Goal: Information Seeking & Learning: Learn about a topic

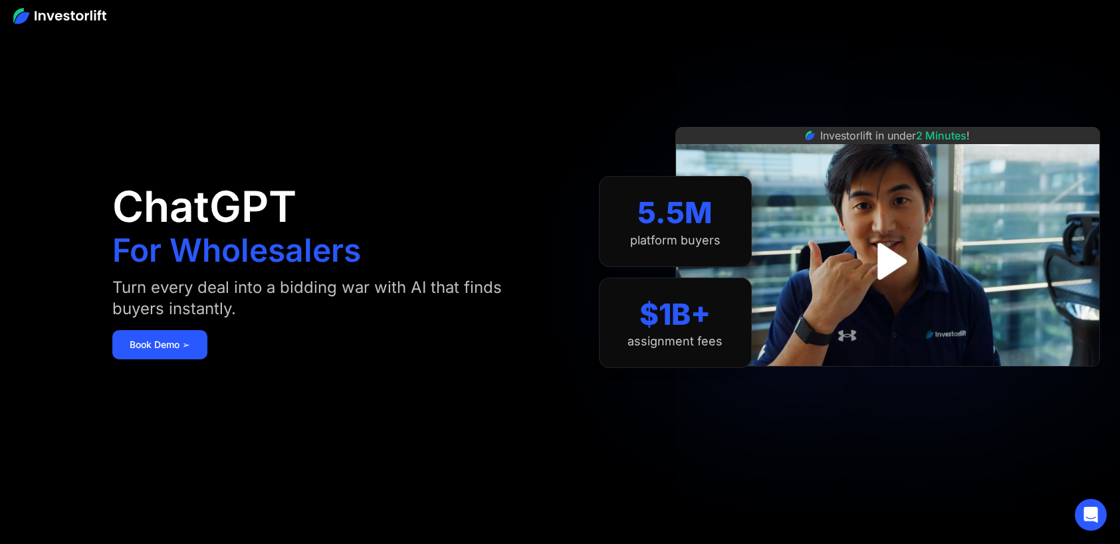
click at [18, 12] on img at bounding box center [59, 16] width 93 height 16
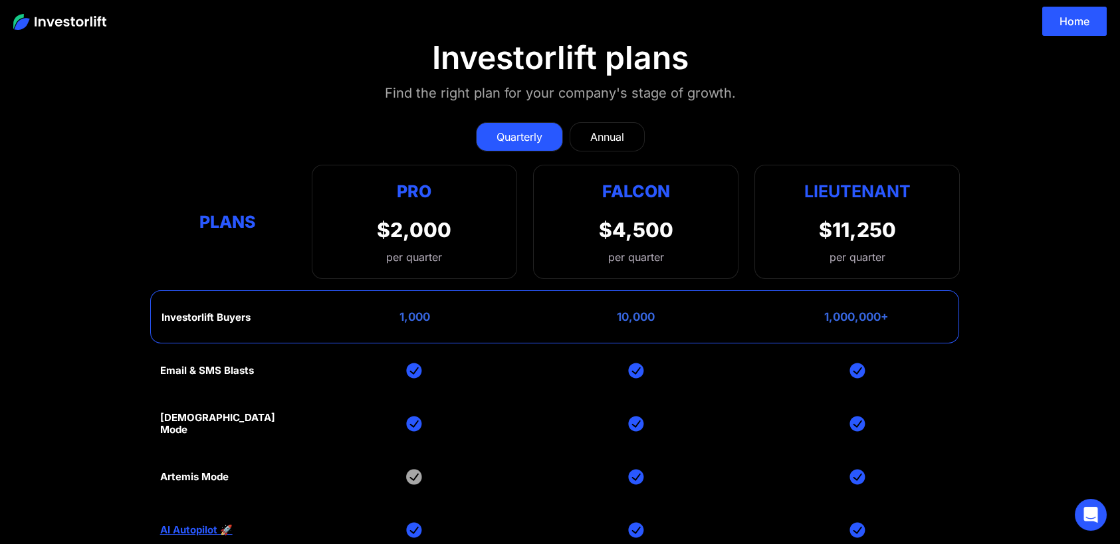
click at [609, 131] on div "Annual" at bounding box center [607, 137] width 34 height 16
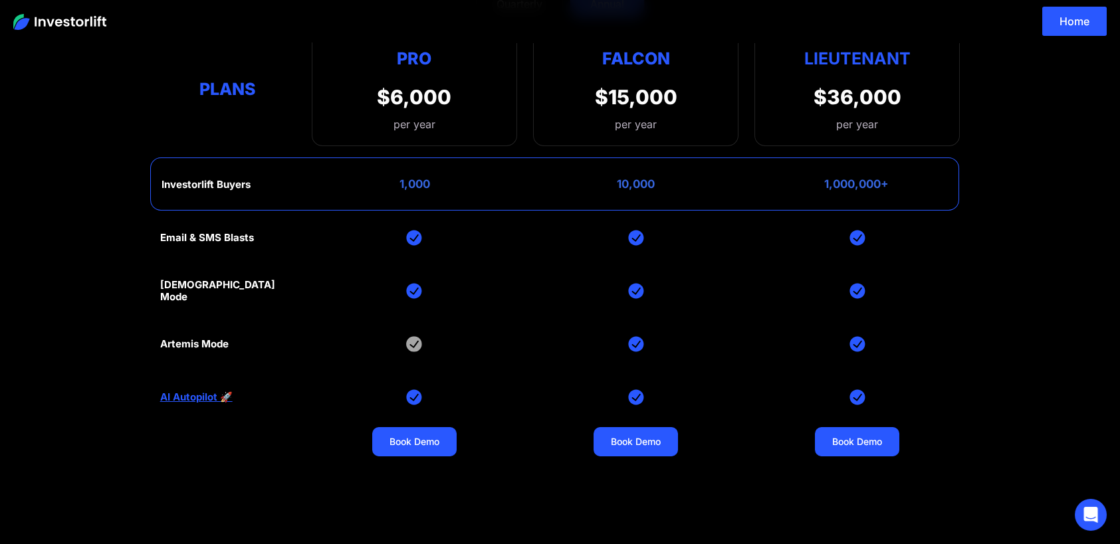
scroll to position [66, 0]
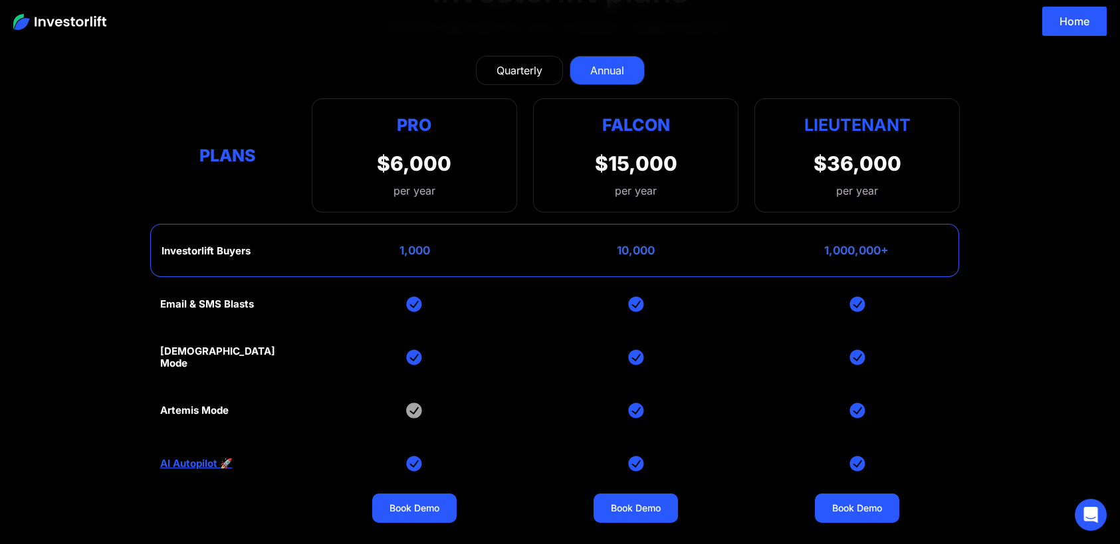
click at [524, 71] on div "Quarterly" at bounding box center [519, 70] width 46 height 16
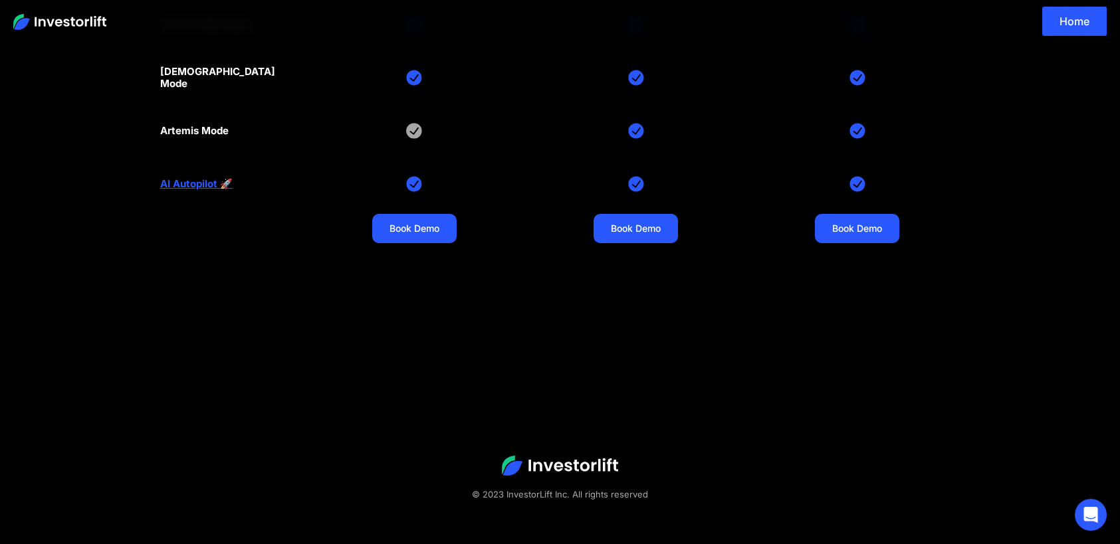
scroll to position [0, 0]
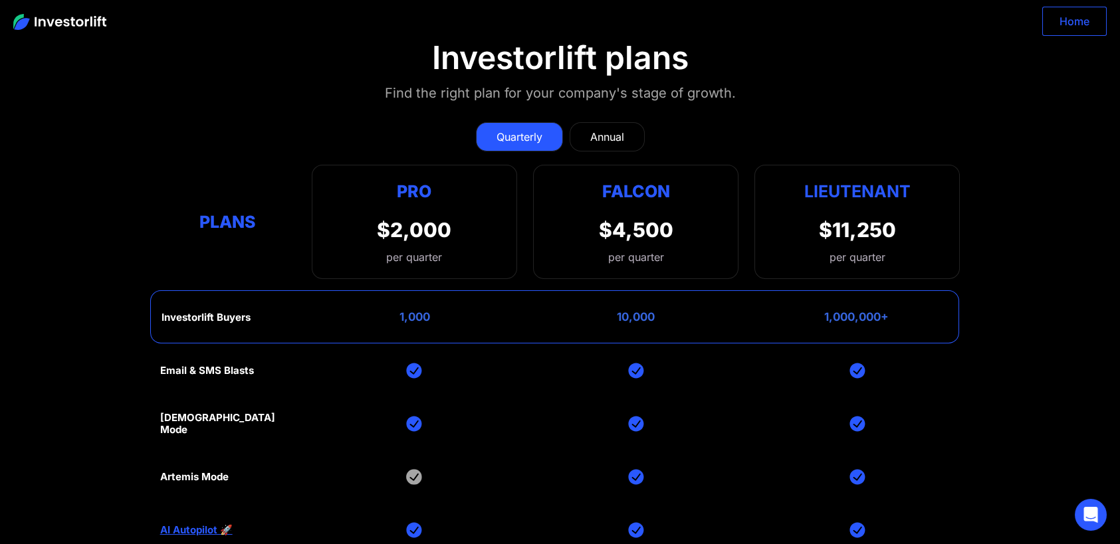
click at [1074, 24] on link "Home" at bounding box center [1074, 21] width 64 height 29
